Goal: Navigation & Orientation: Go to known website

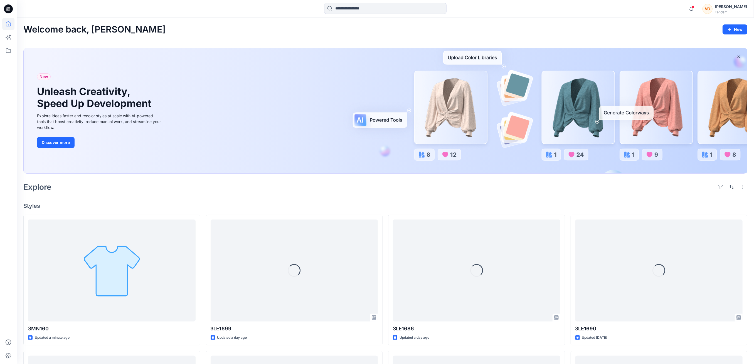
scroll to position [221, 0]
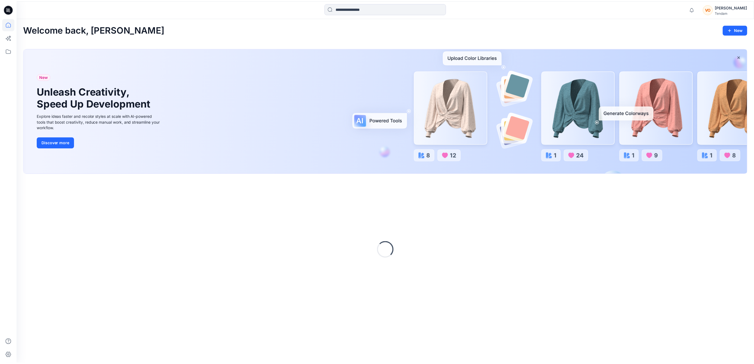
scroll to position [221, 0]
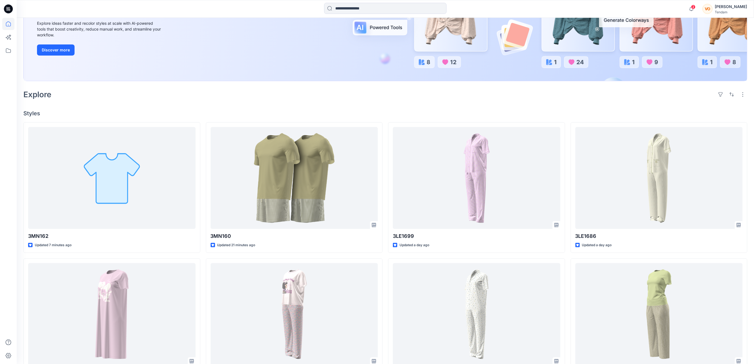
scroll to position [185, 0]
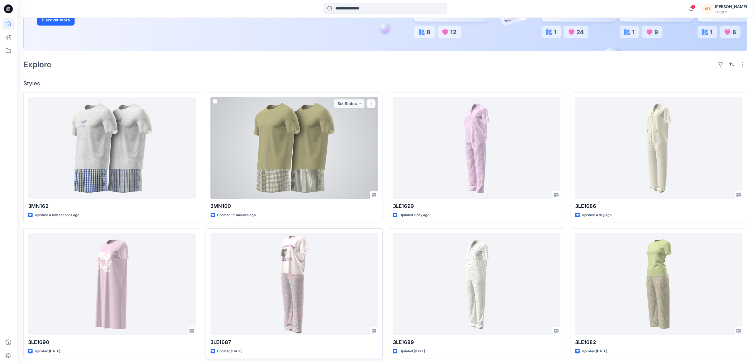
scroll to position [185, 0]
